Goal: Obtain resource: Download file/media

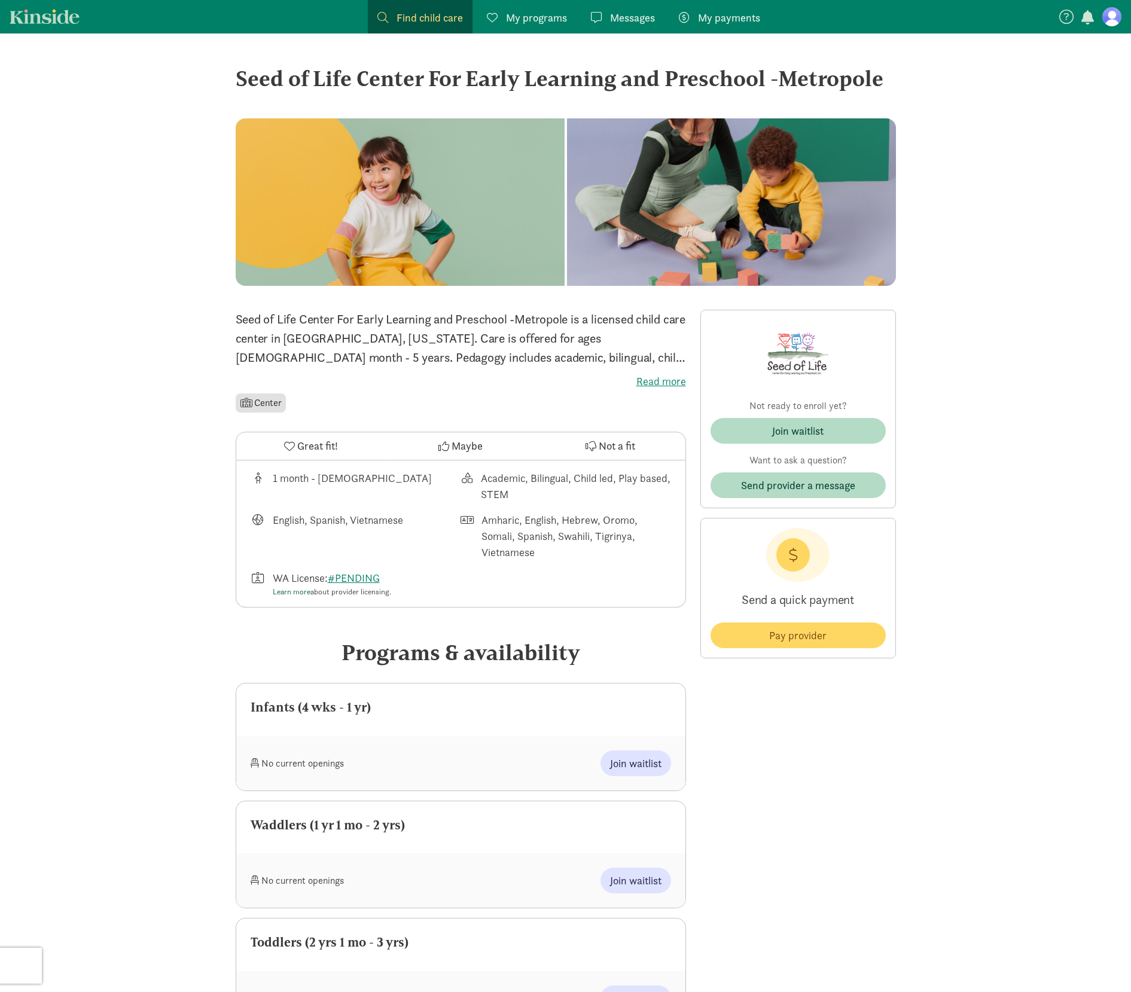
click at [291, 593] on link "Learn more" at bounding box center [292, 592] width 38 height 10
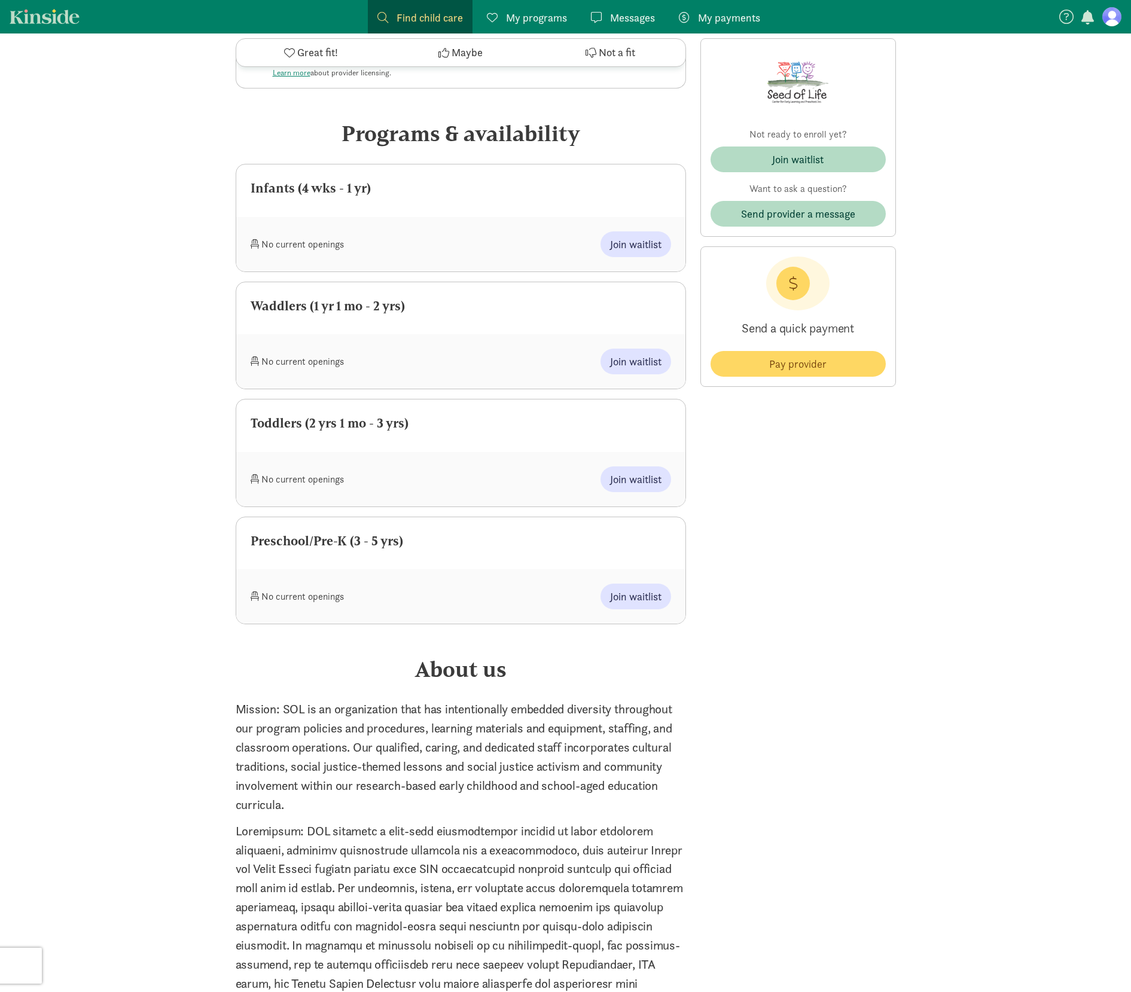
scroll to position [530, 0]
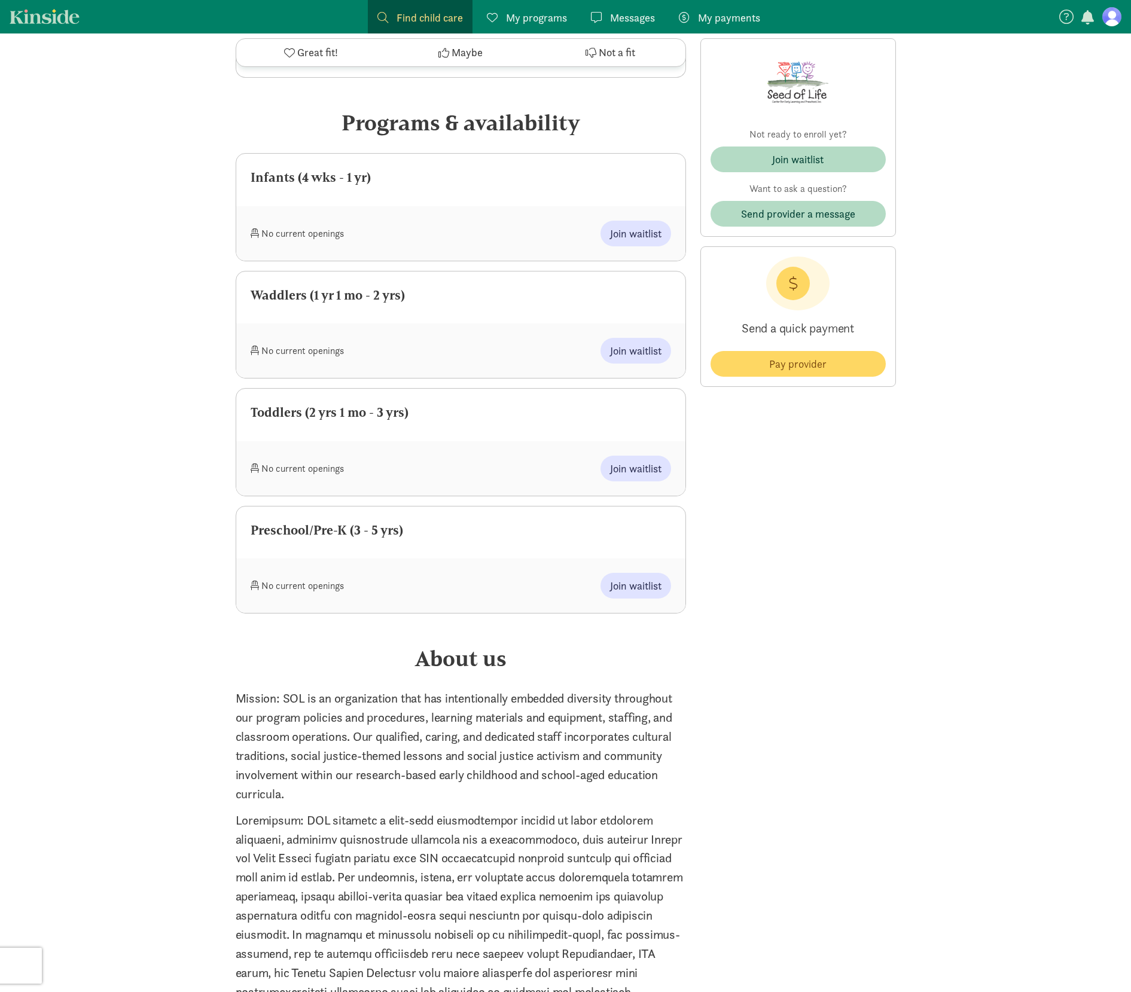
click at [544, 598] on div "Join waitlist" at bounding box center [566, 586] width 211 height 26
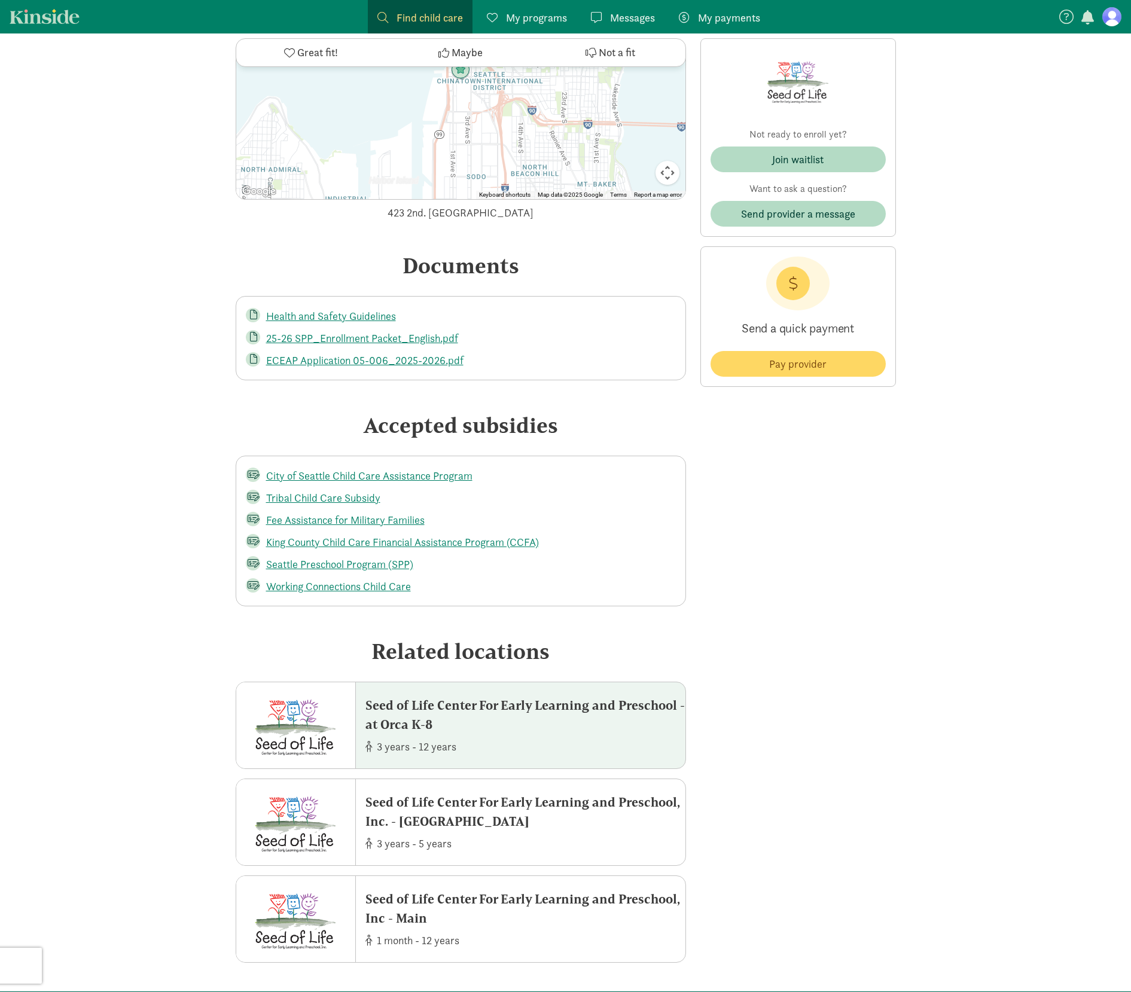
scroll to position [2060, 0]
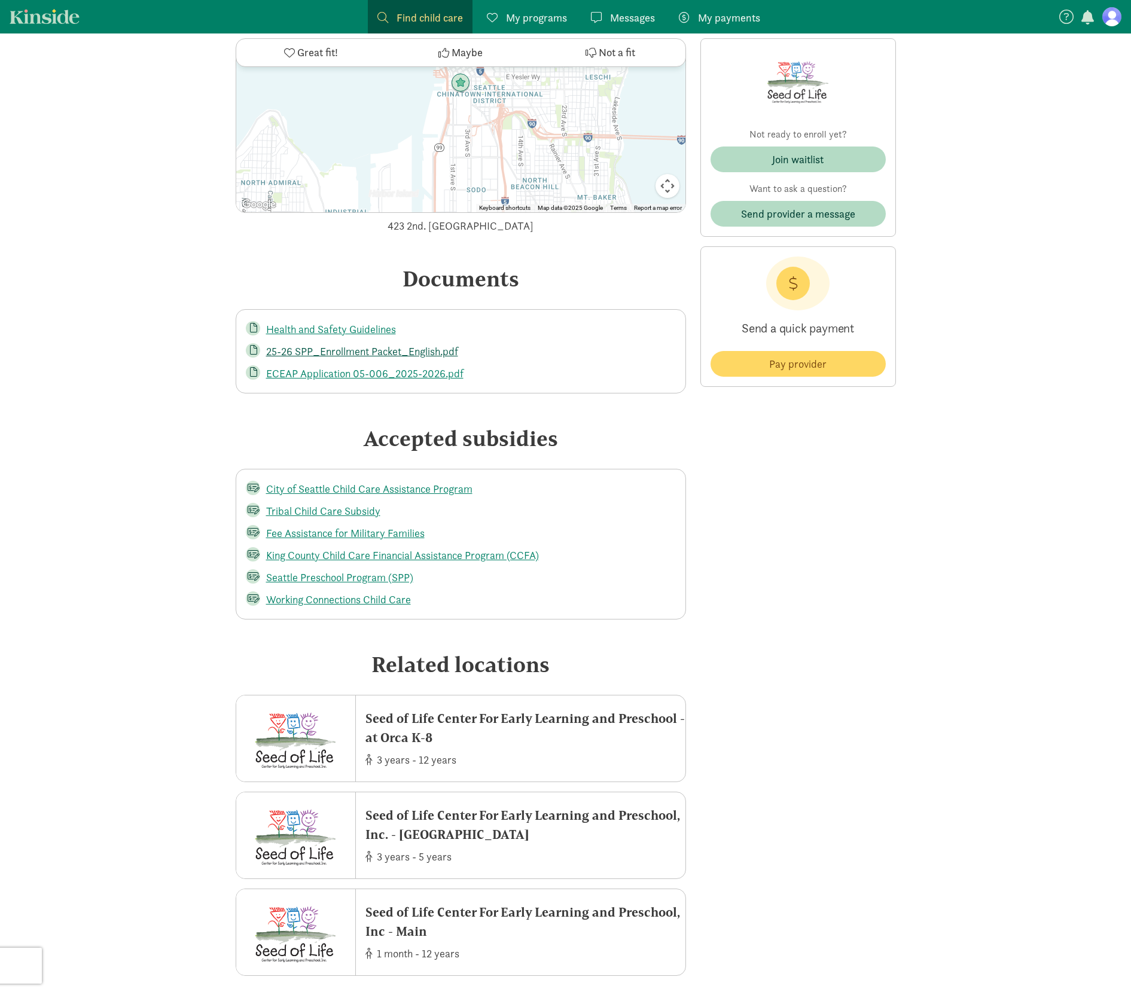
click at [389, 355] on link "25-26 SPP_Enrollment Packet_English.pdf" at bounding box center [362, 352] width 192 height 14
click at [433, 368] on link "ECEAP Application 05-006_2025-2026.pdf" at bounding box center [364, 374] width 197 height 14
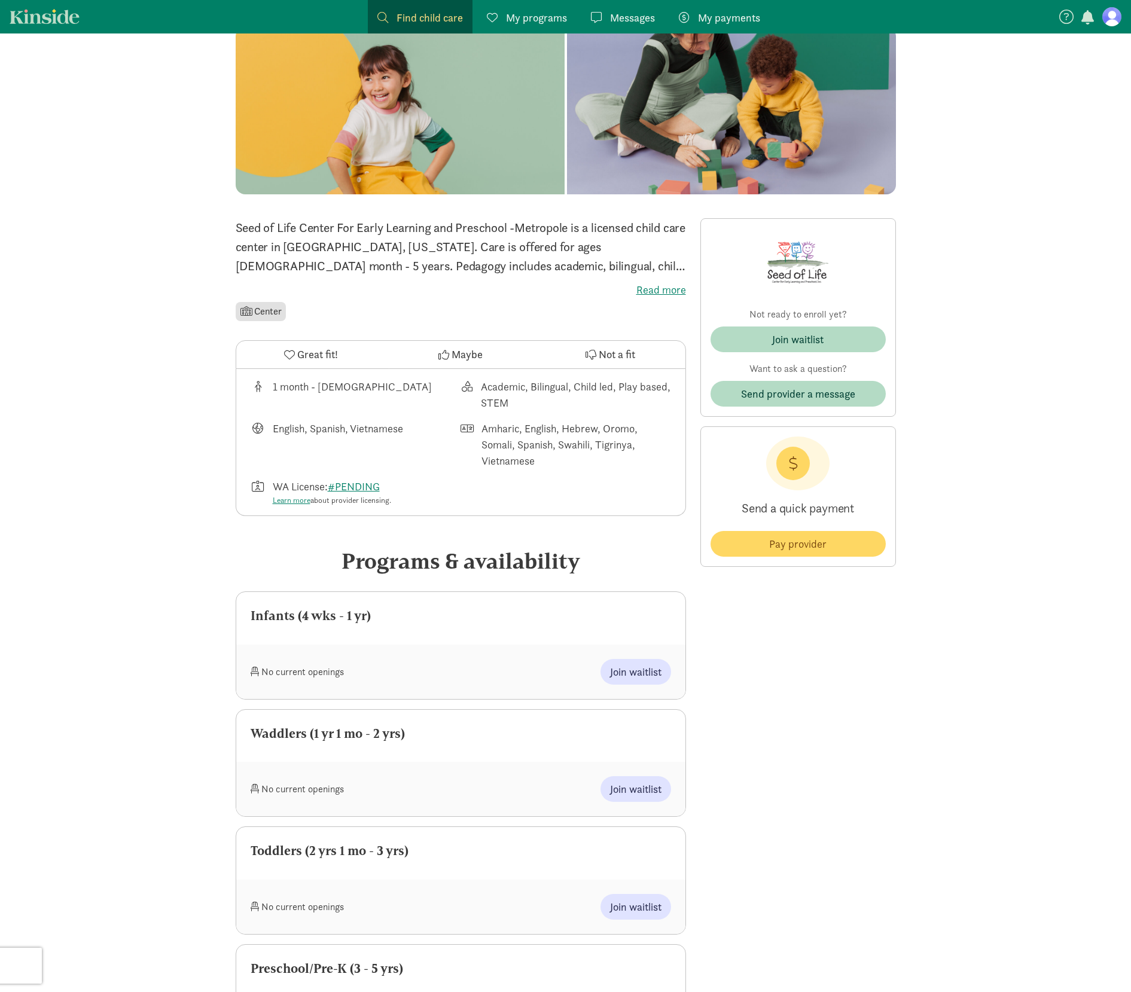
scroll to position [0, 0]
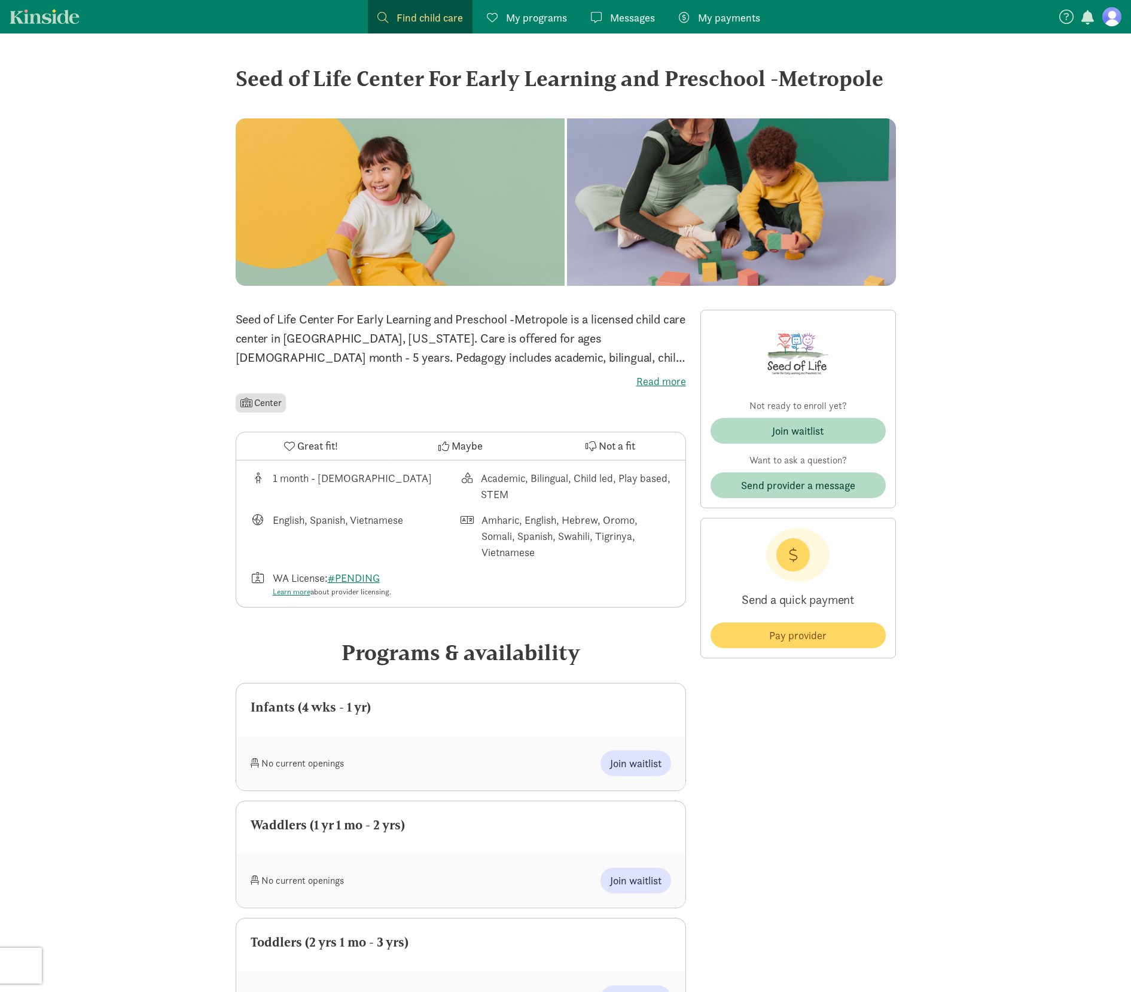
click at [649, 371] on div "Seed of Life Center For Early Learning and Preschool -Metropole is a licensed c…" at bounding box center [461, 362] width 450 height 105
click at [653, 374] on label "Read more" at bounding box center [461, 381] width 450 height 14
click at [0, 0] on input "Read more" at bounding box center [0, 0] width 0 height 0
